Goal: Find specific page/section: Find specific page/section

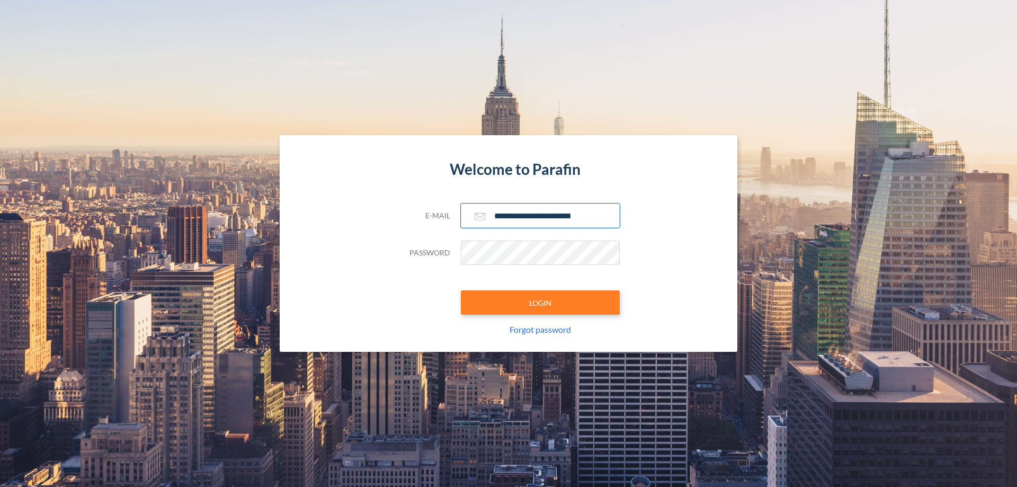
type input "**********"
click at [540, 302] on button "LOGIN" at bounding box center [540, 302] width 159 height 24
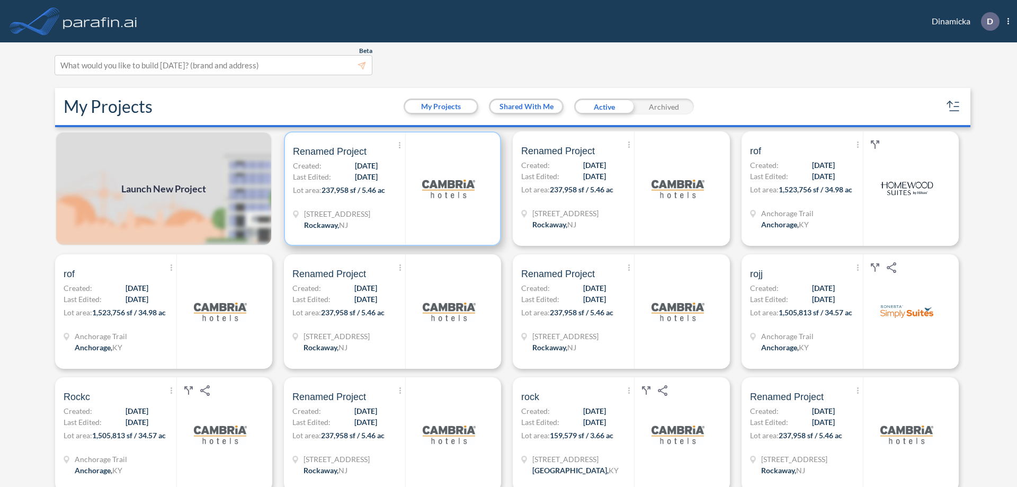
scroll to position [3, 0]
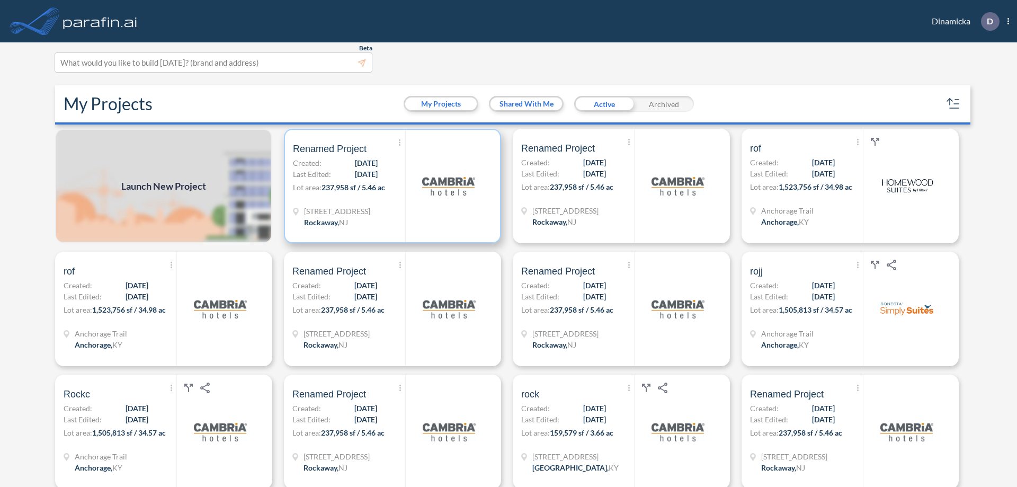
click at [390, 186] on p "Lot area: 237,958 sf / 5.46 ac" at bounding box center [349, 189] width 112 height 15
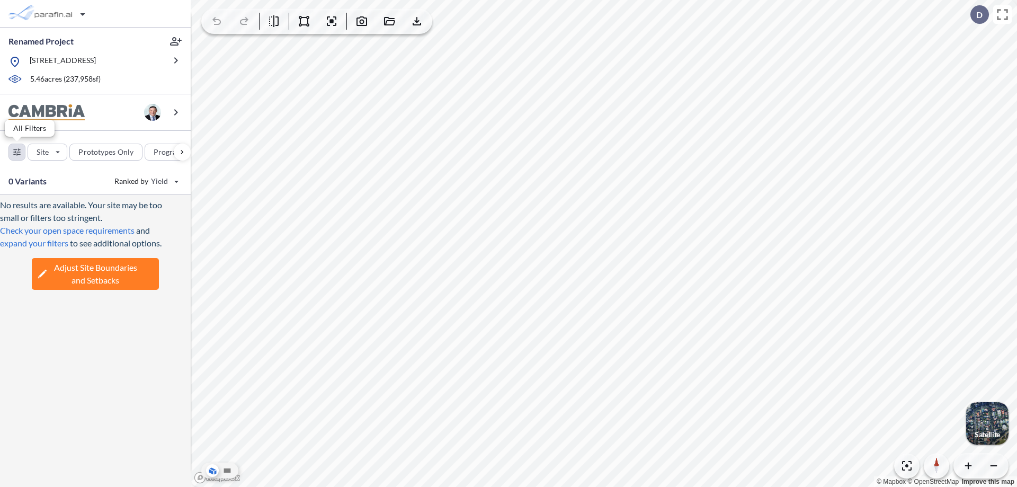
click at [17, 152] on div "button" at bounding box center [17, 152] width 16 height 16
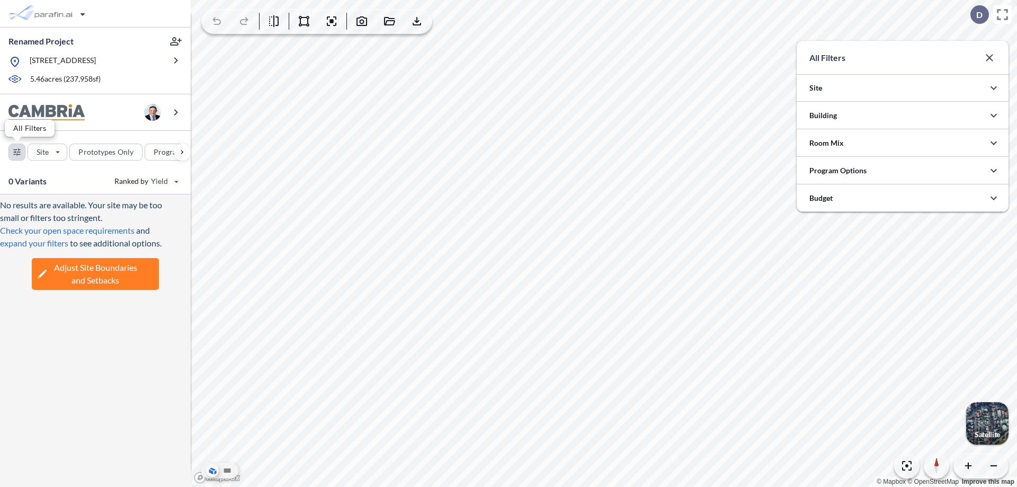
scroll to position [529758, 529546]
click at [994, 115] on icon "button" at bounding box center [993, 115] width 13 height 13
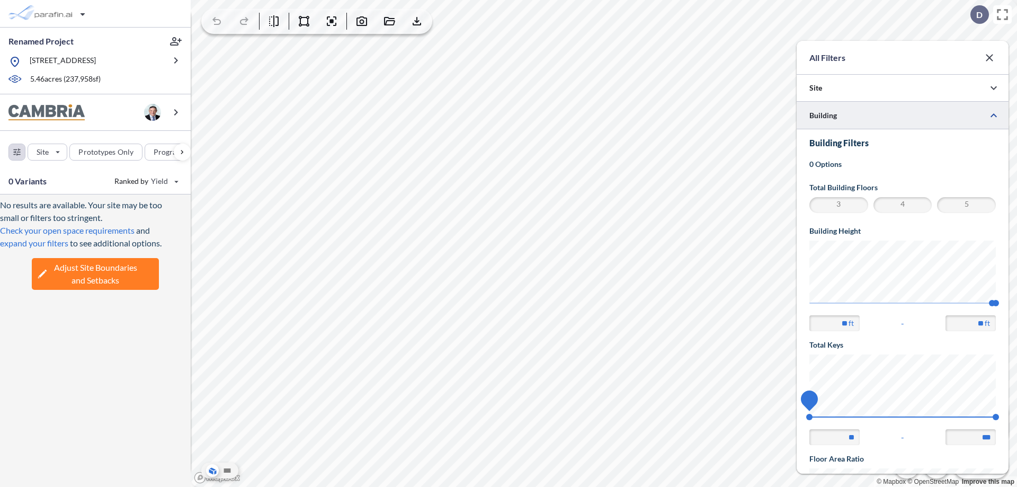
scroll to position [184, 0]
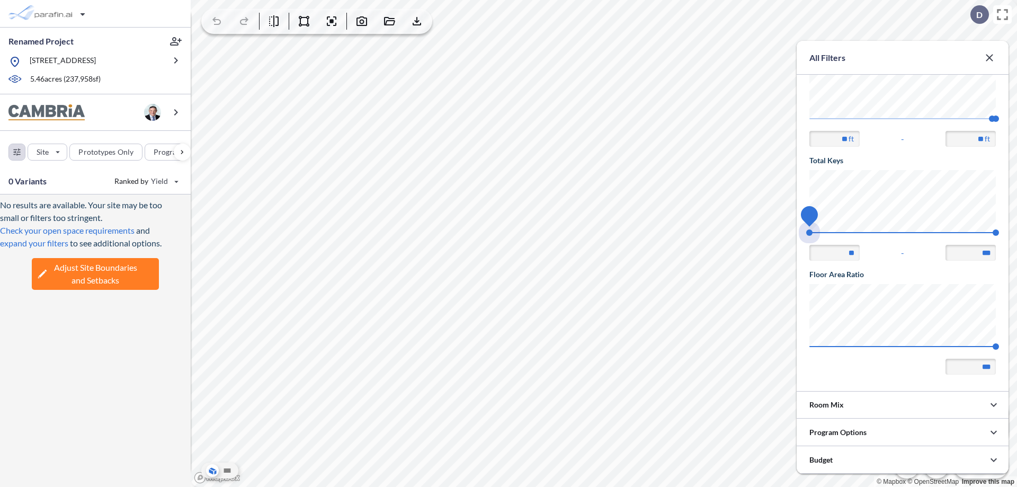
drag, startPoint x: 809, startPoint y: 233, endPoint x: 996, endPoint y: 233, distance: 186.5
click at [996, 233] on span "74 140" at bounding box center [902, 236] width 186 height 8
type input "***"
